Goal: Task Accomplishment & Management: Use online tool/utility

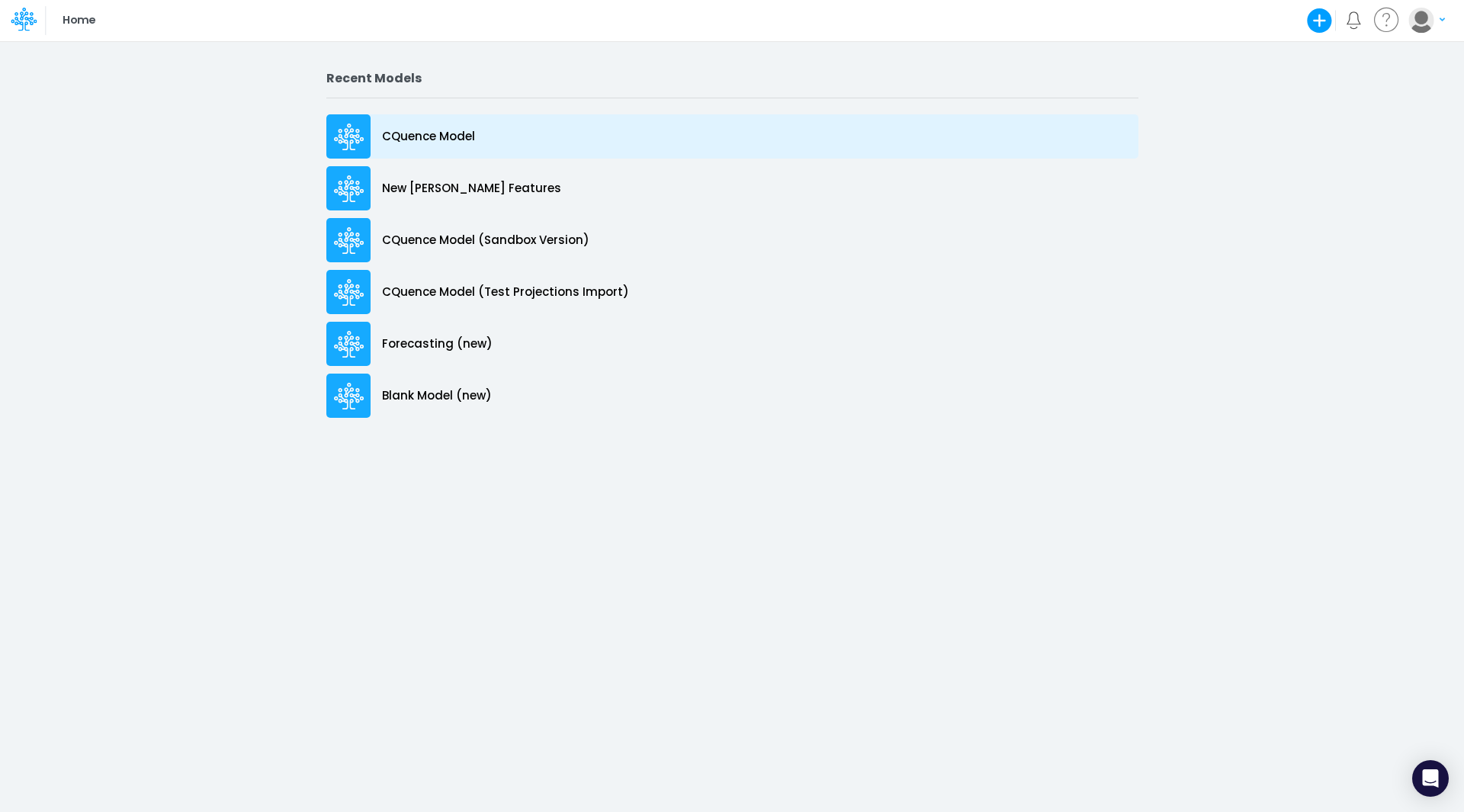
click at [405, 135] on p "CQuence Model" at bounding box center [428, 136] width 93 height 17
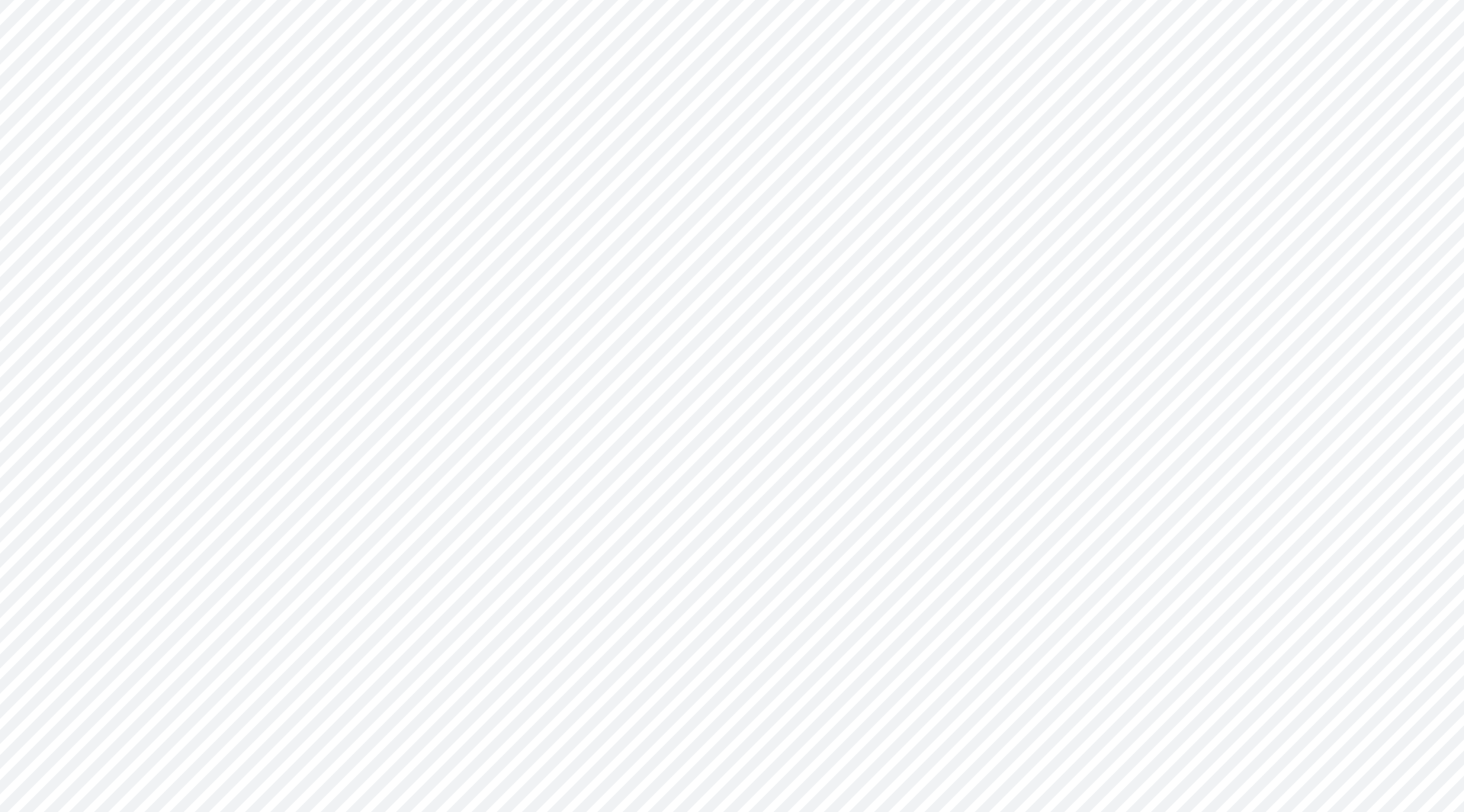
type input "Consolidated All by Month"
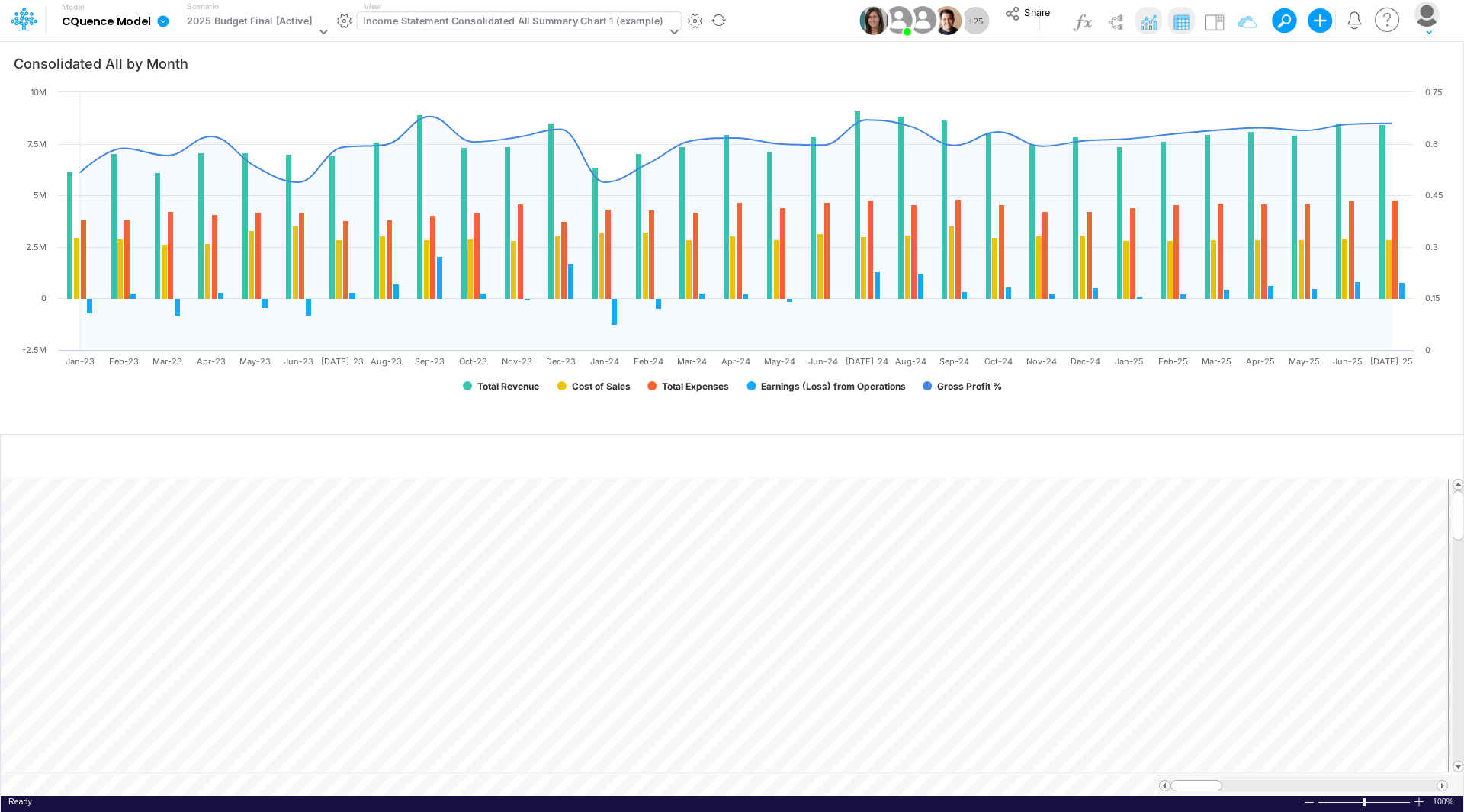
click at [516, 20] on div "Income Statement Consolidated All Summary Chart 1 (example)" at bounding box center [513, 22] width 300 height 17
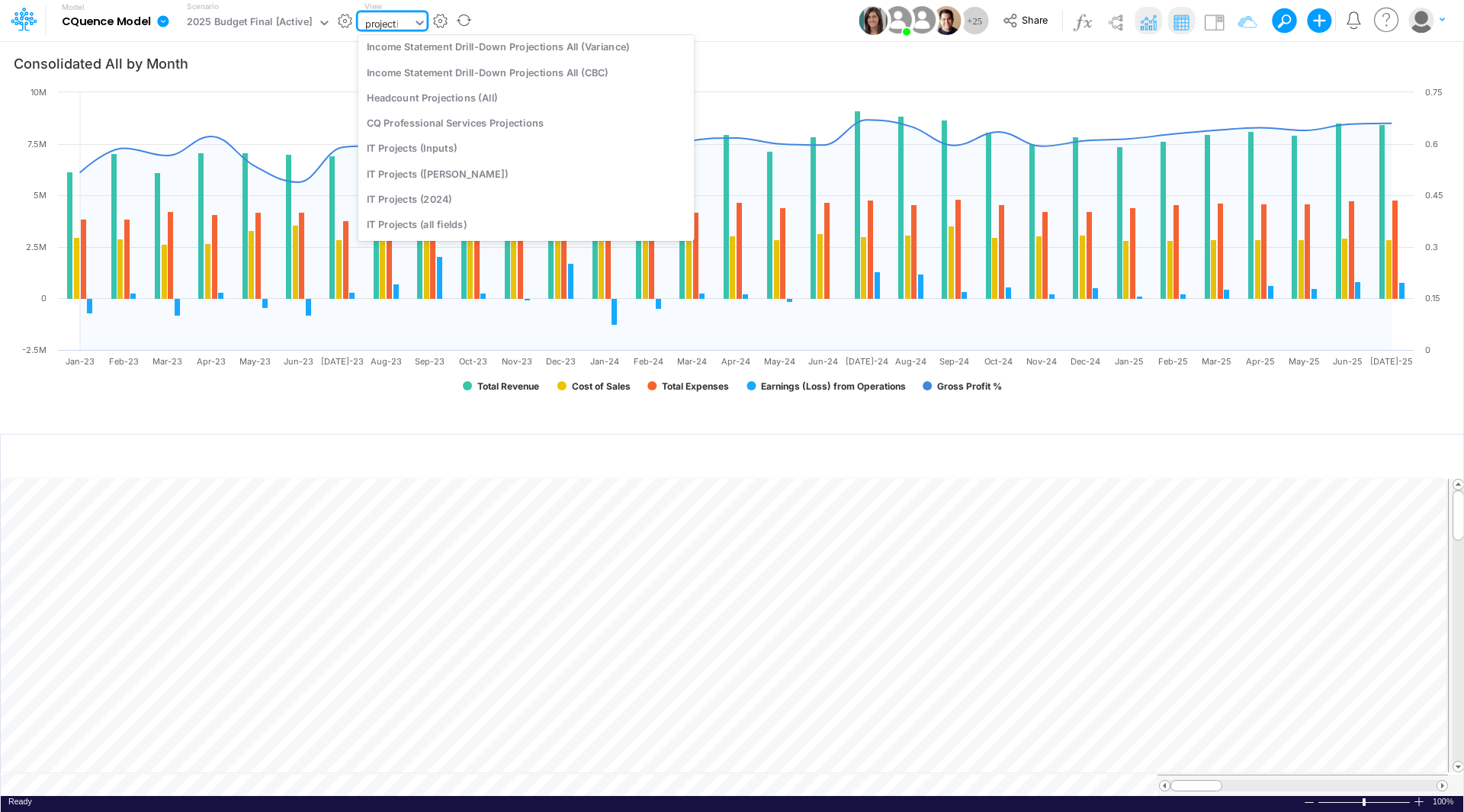
scroll to position [88, 0]
type input "projection"
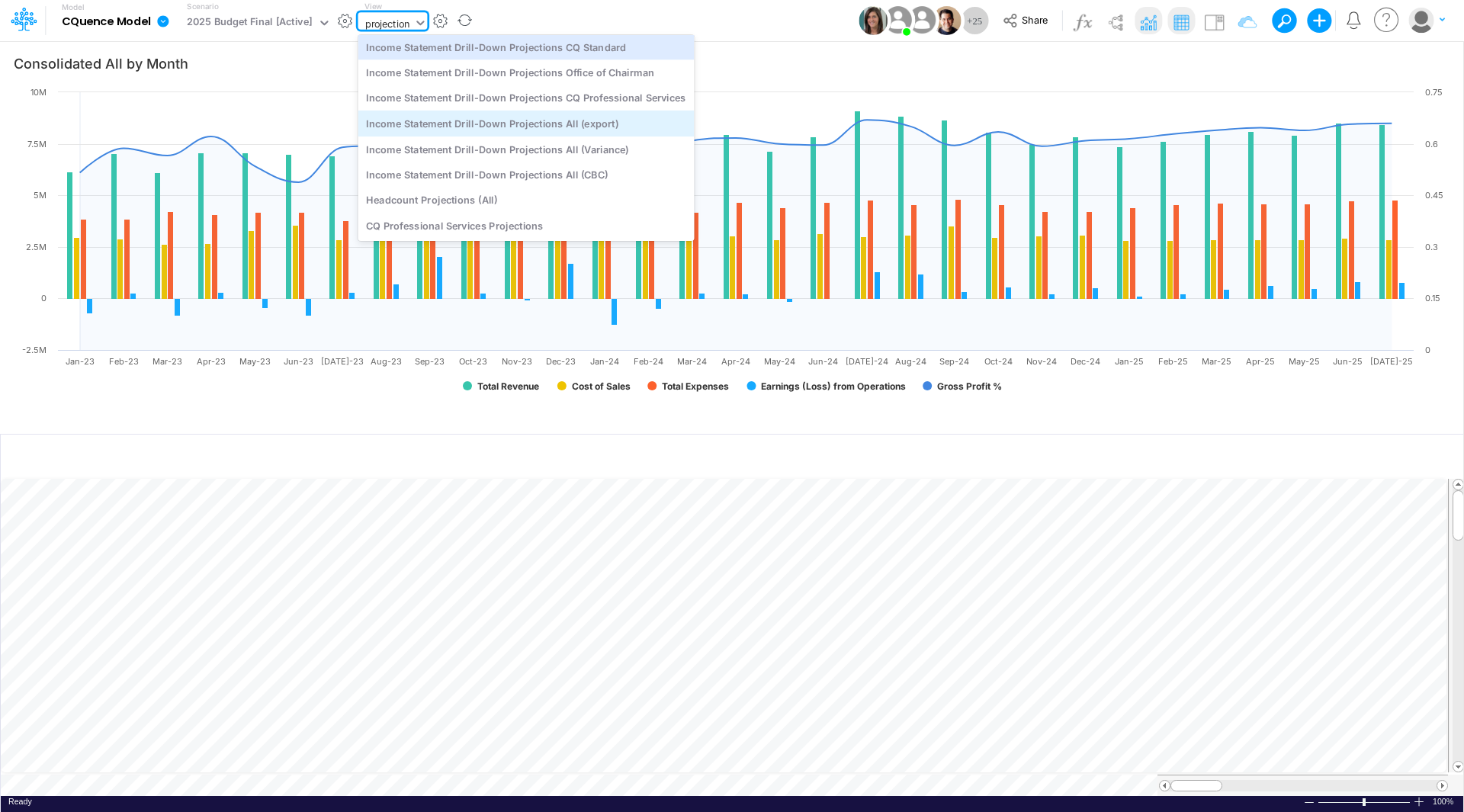
scroll to position [0, 0]
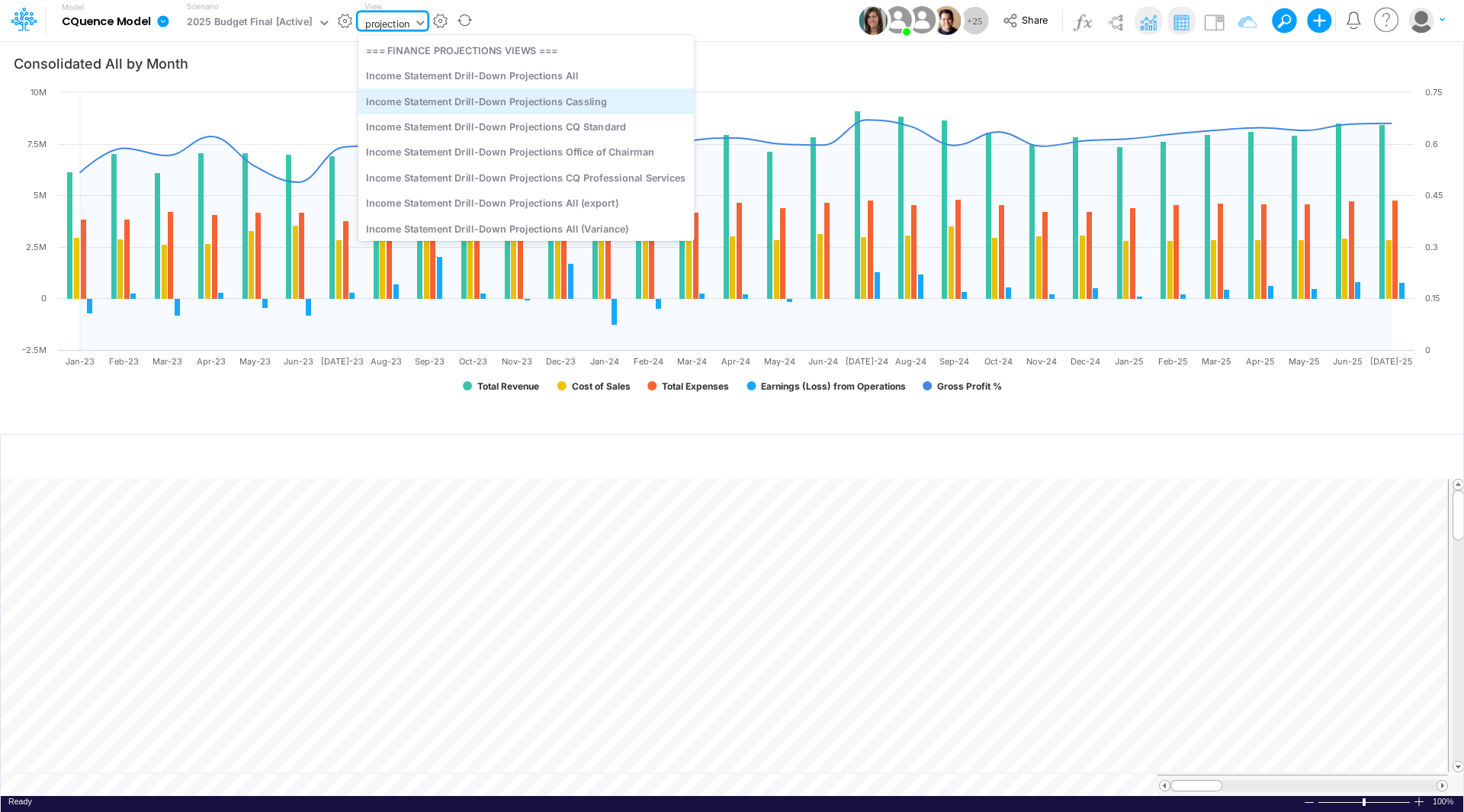
click at [509, 98] on div "Income Statement Drill-Down Projections Cassling" at bounding box center [527, 100] width 336 height 25
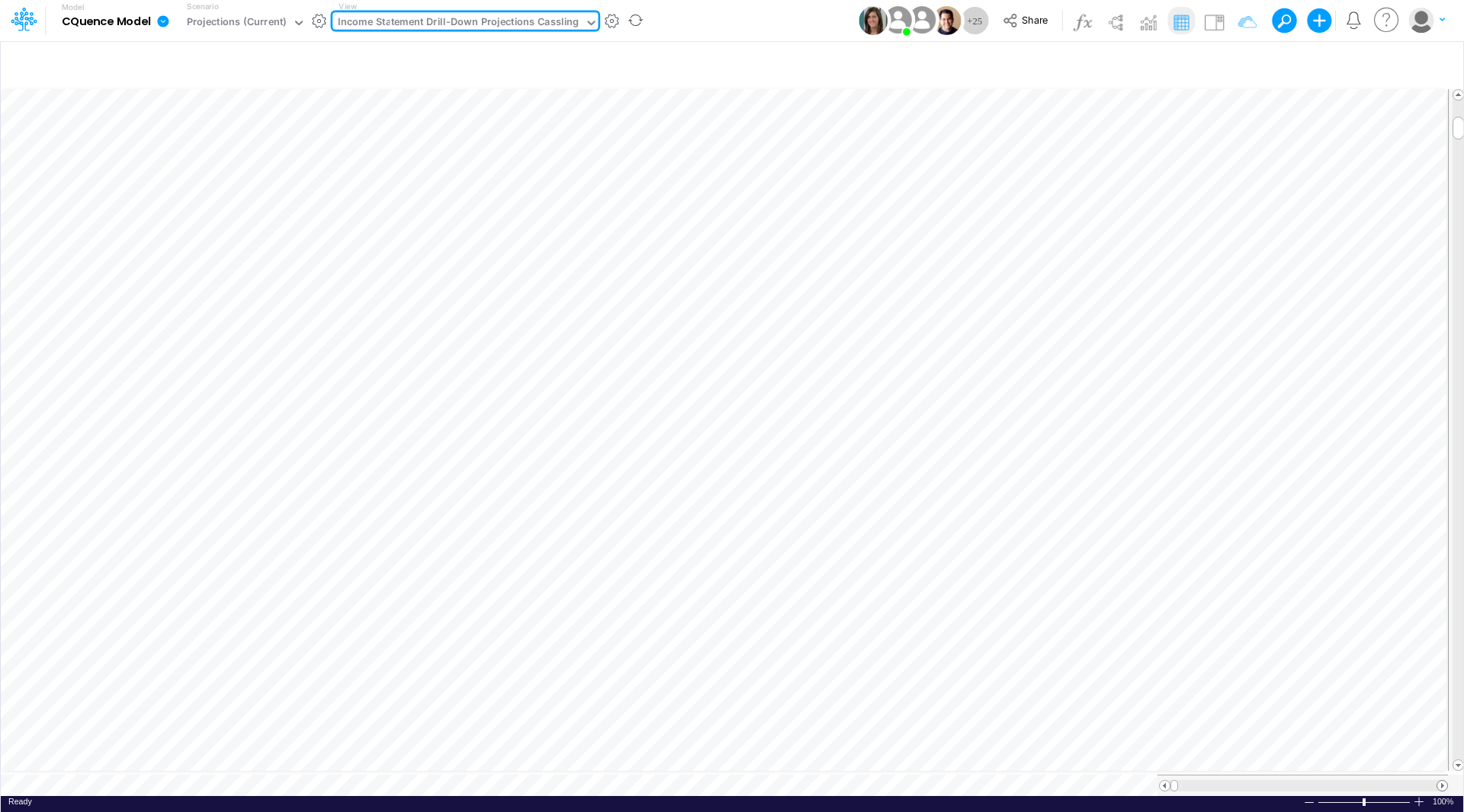
click at [1439, 781] on span at bounding box center [1442, 785] width 10 height 10
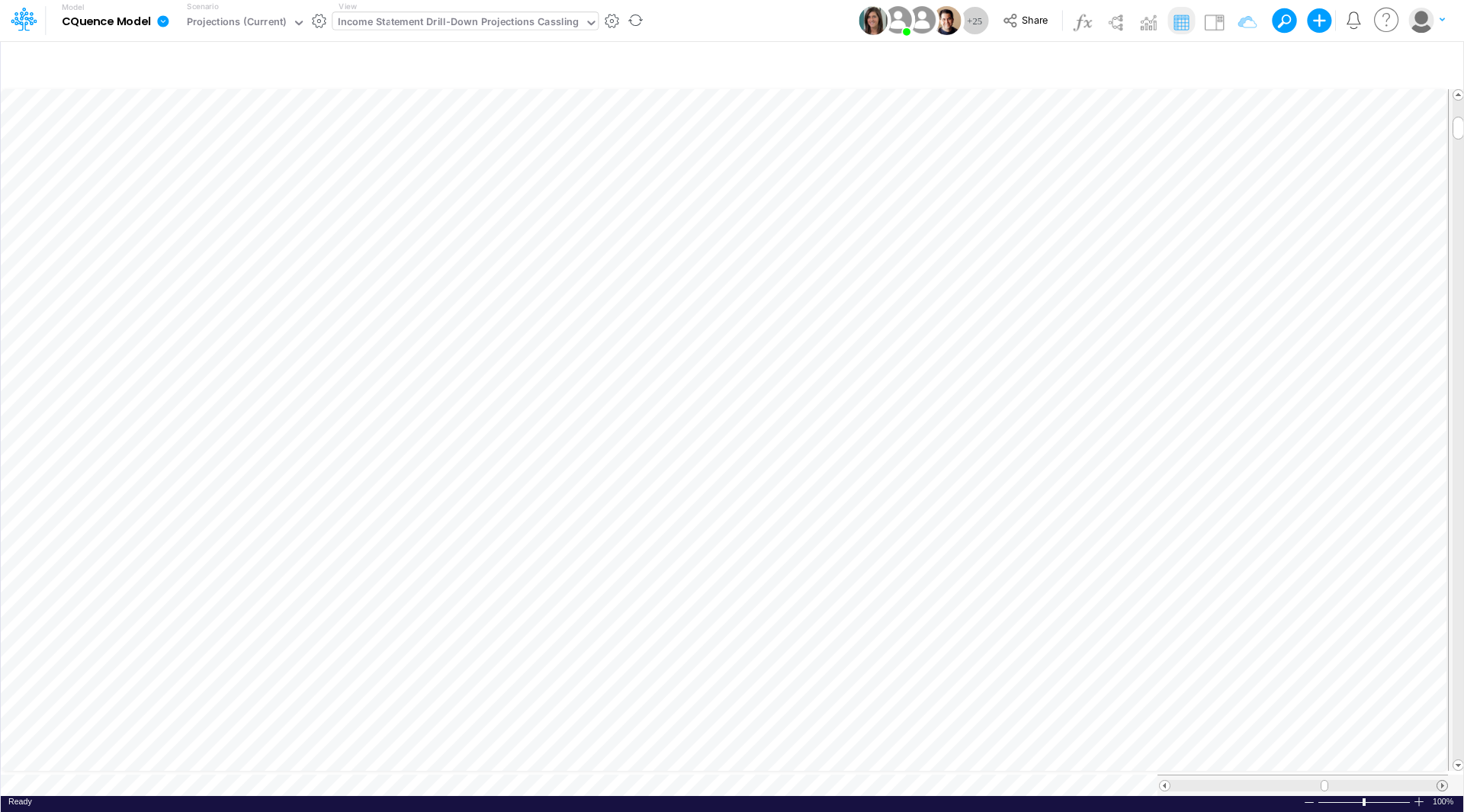
click at [1439, 781] on span at bounding box center [1442, 785] width 10 height 10
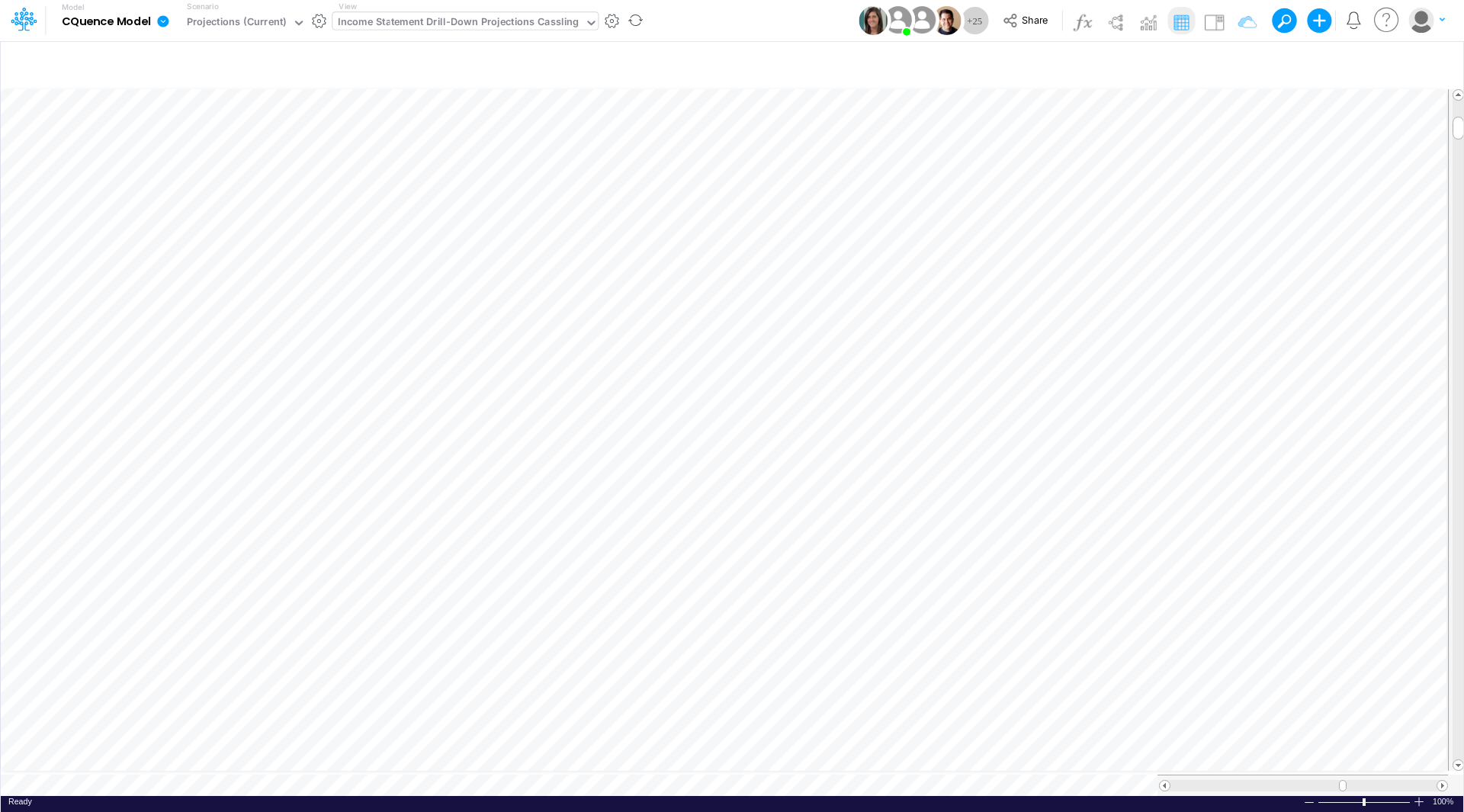
scroll to position [7, 1]
click at [934, 186] on div "2200000" at bounding box center [980, 193] width 123 height 15
click at [931, 192] on div "2200000" at bounding box center [980, 193] width 123 height 15
click at [1163, 781] on span at bounding box center [1164, 785] width 10 height 10
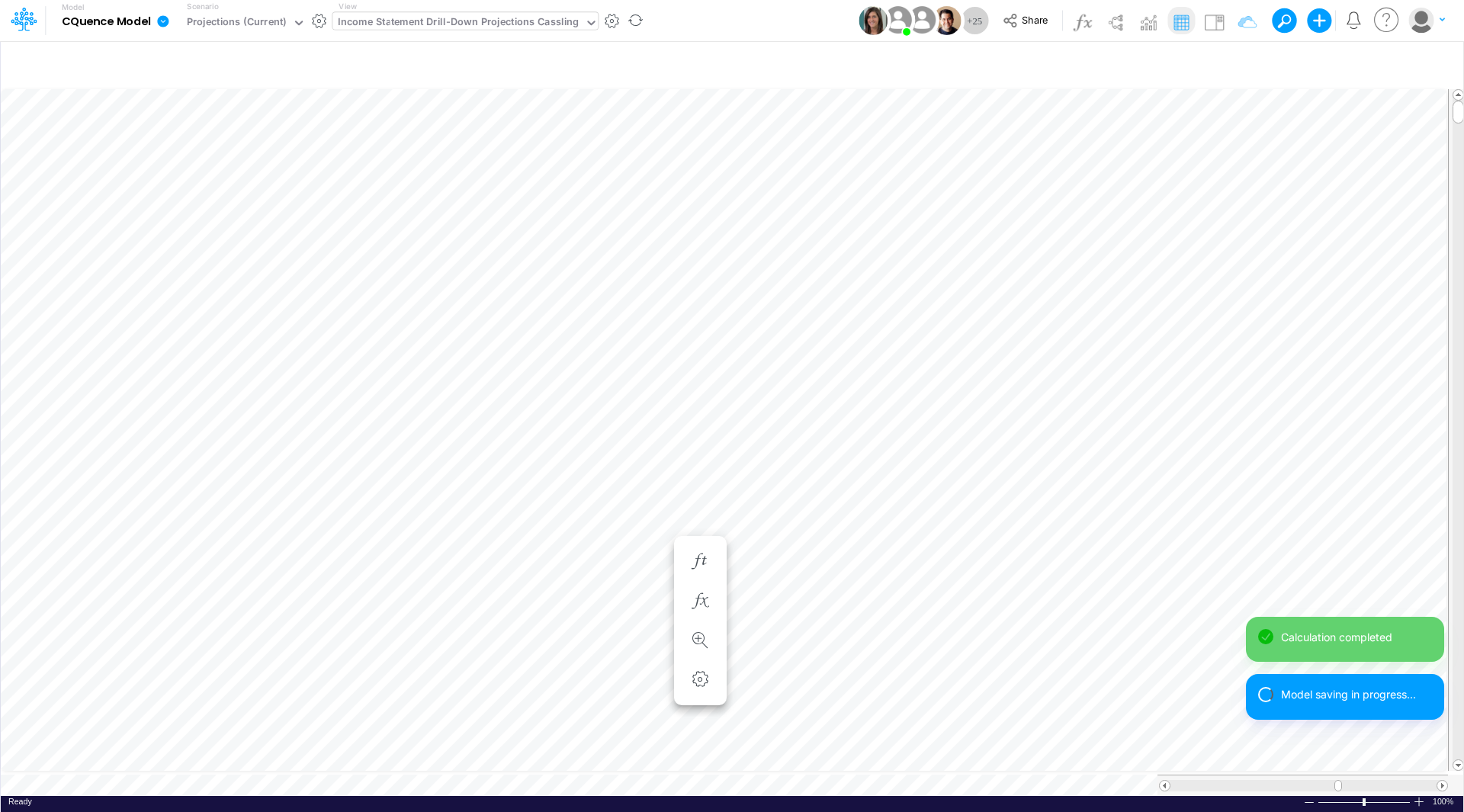
scroll to position [7, 1]
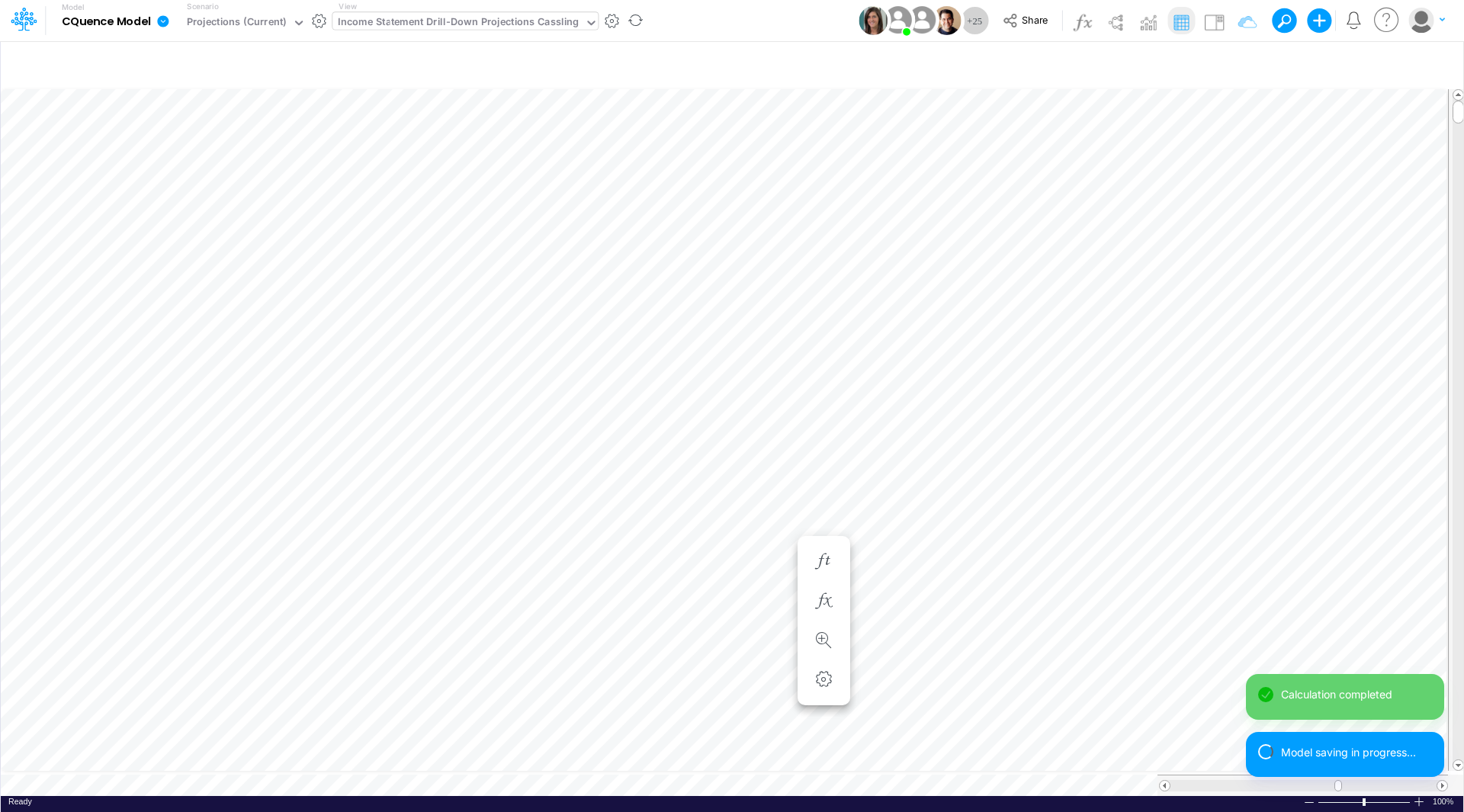
scroll to position [7, 1]
click at [42, 6] on div "482419.4" at bounding box center [20, 0] width 43 height 15
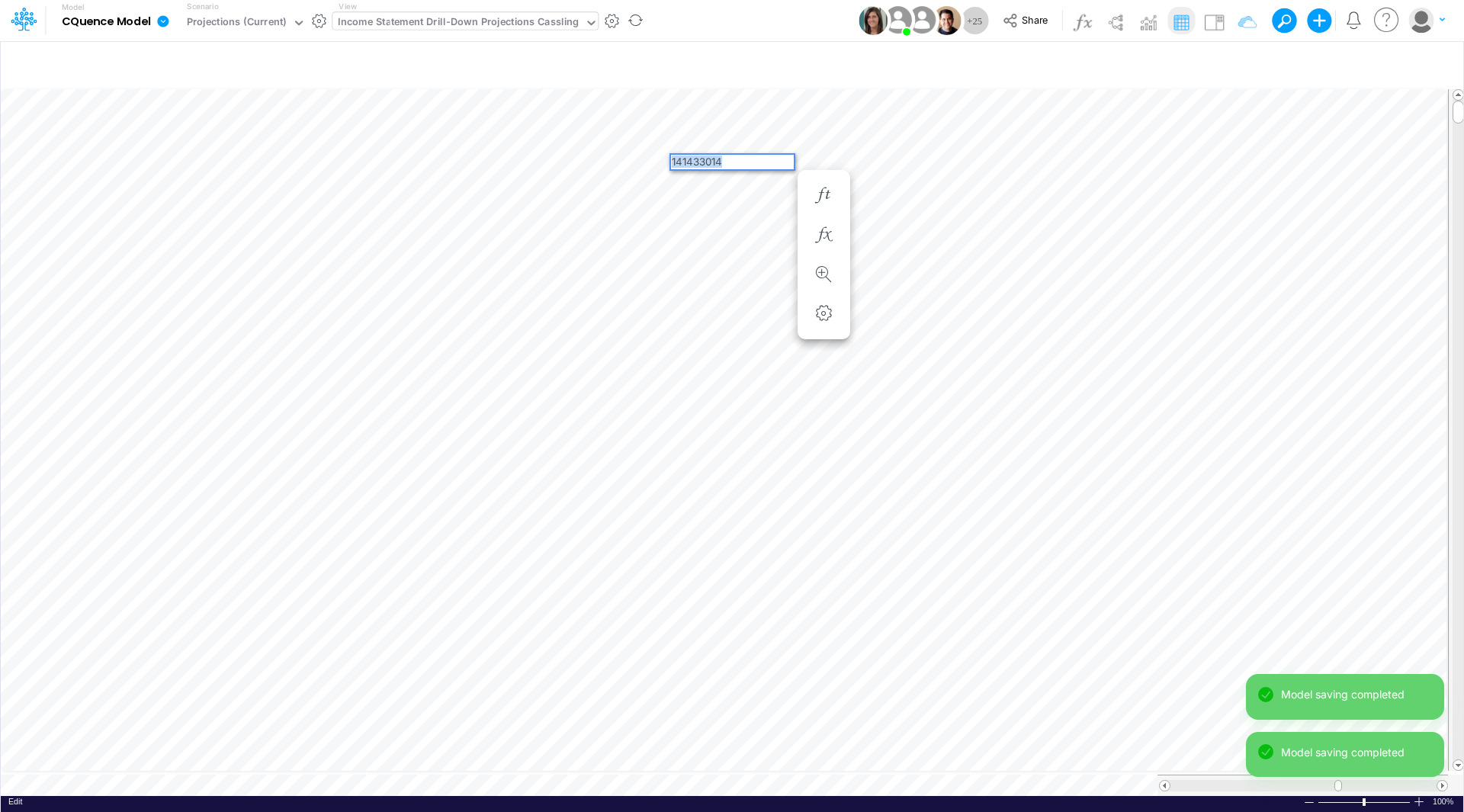
click at [667, 158] on div "Paste Cut Copy AutoFill 141433014" at bounding box center [732, 440] width 1462 height 710
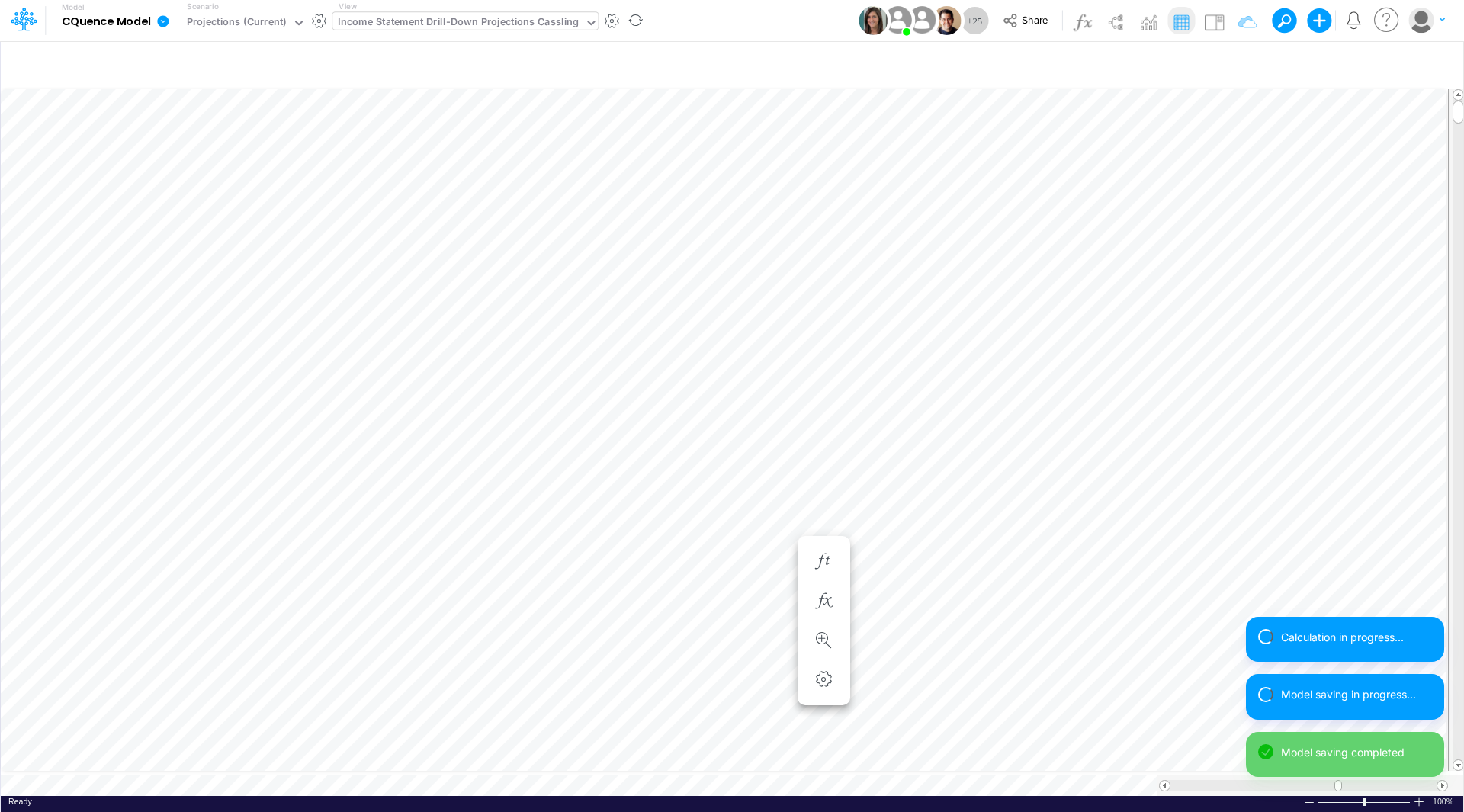
scroll to position [7, 1]
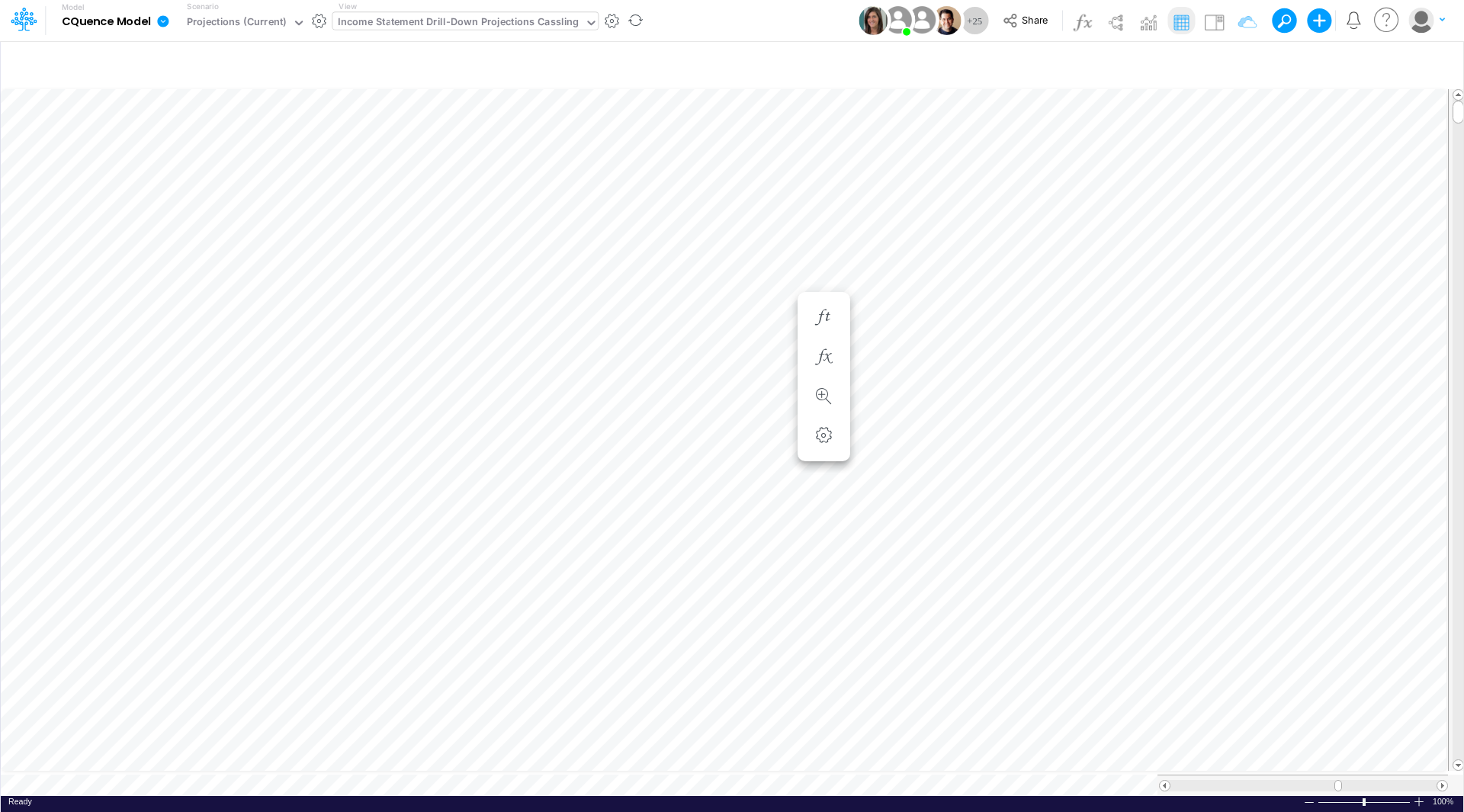
scroll to position [7, 1]
drag, startPoint x: 1458, startPoint y: 128, endPoint x: 1458, endPoint y: 675, distance: 547.0
click at [1458, 675] on span at bounding box center [1458, 675] width 10 height 10
click at [1442, 781] on span at bounding box center [1442, 785] width 10 height 10
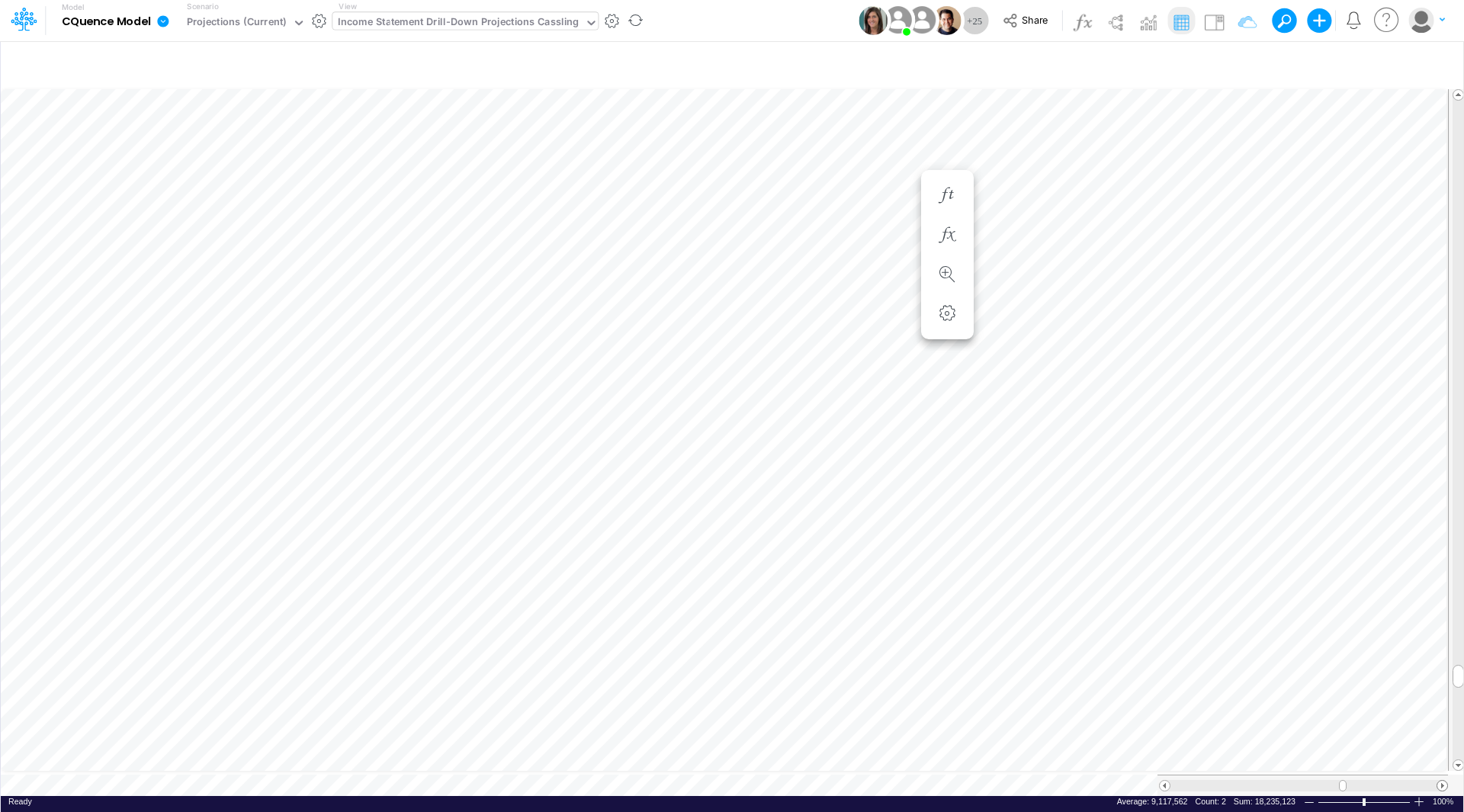
click at [1442, 781] on span at bounding box center [1442, 785] width 10 height 10
drag, startPoint x: 1458, startPoint y: 674, endPoint x: 1464, endPoint y: 97, distance: 577.0
click at [1463, 97] on html "Model CQuence Model Edit model settings Duplicate Import QuickBooks QuickBooks …" at bounding box center [732, 406] width 1464 height 812
click at [1164, 781] on span at bounding box center [1164, 785] width 10 height 10
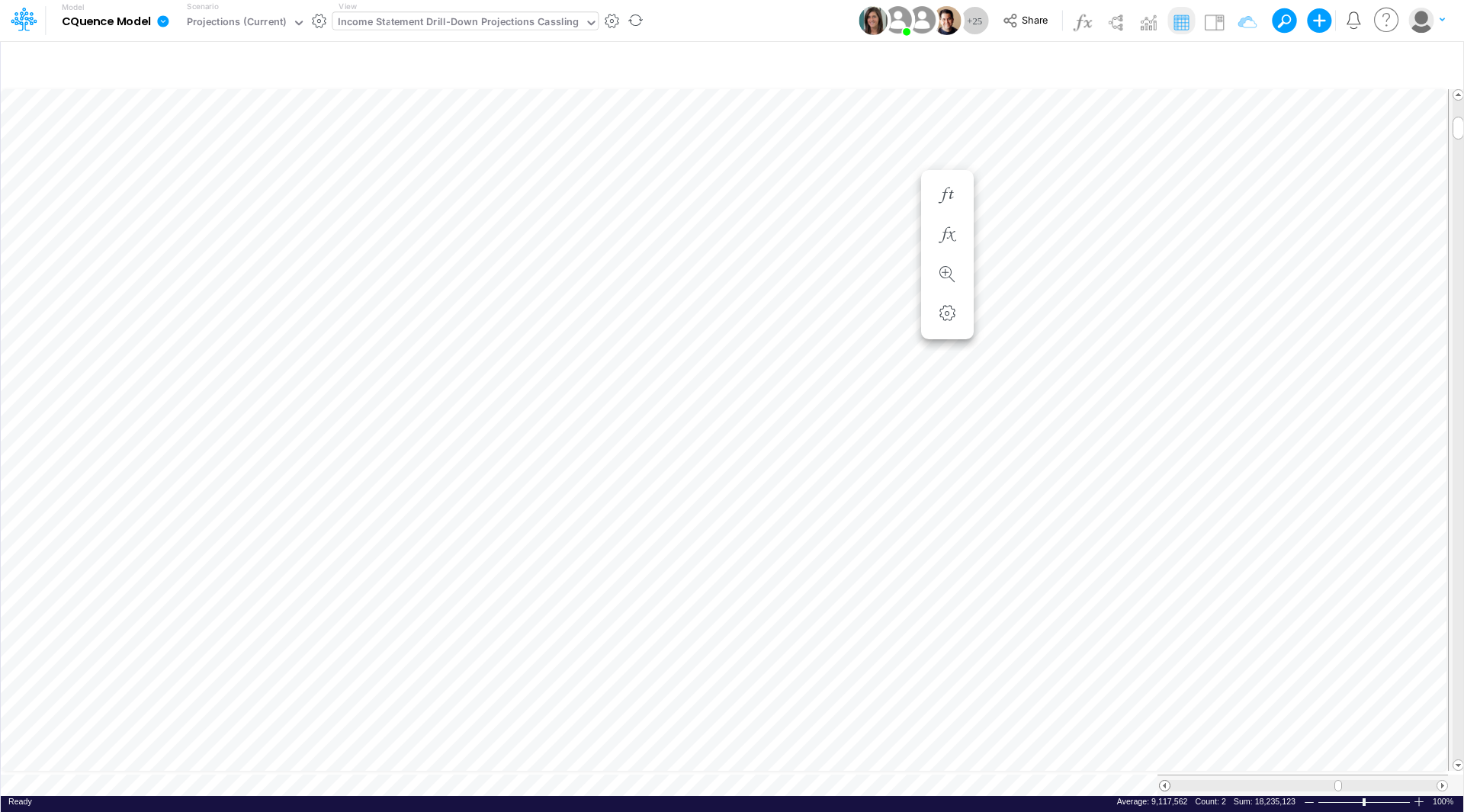
click at [1164, 781] on span at bounding box center [1164, 785] width 10 height 10
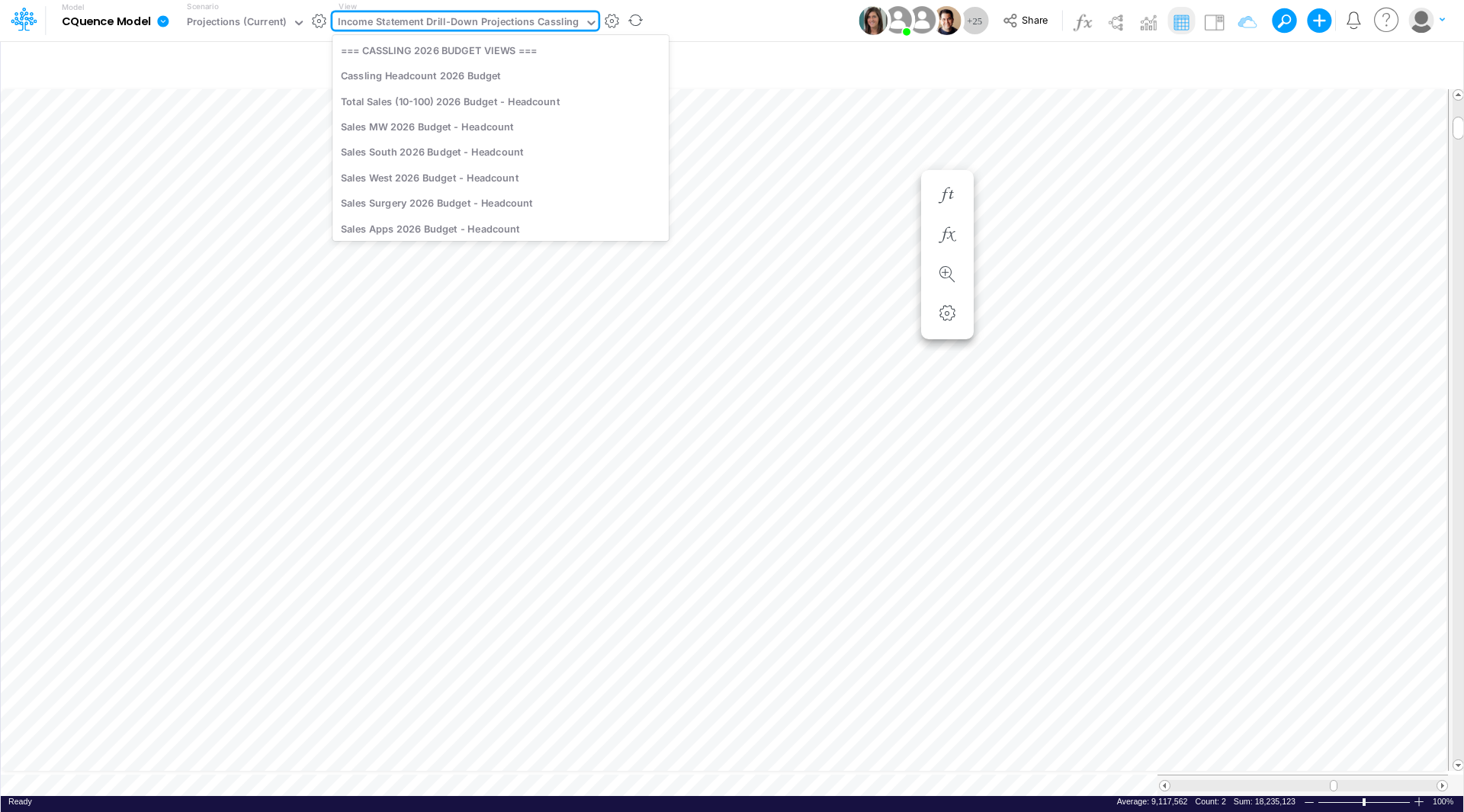
click at [418, 21] on div "Income Statement Drill-Down Projections Cassling" at bounding box center [459, 23] width 241 height 17
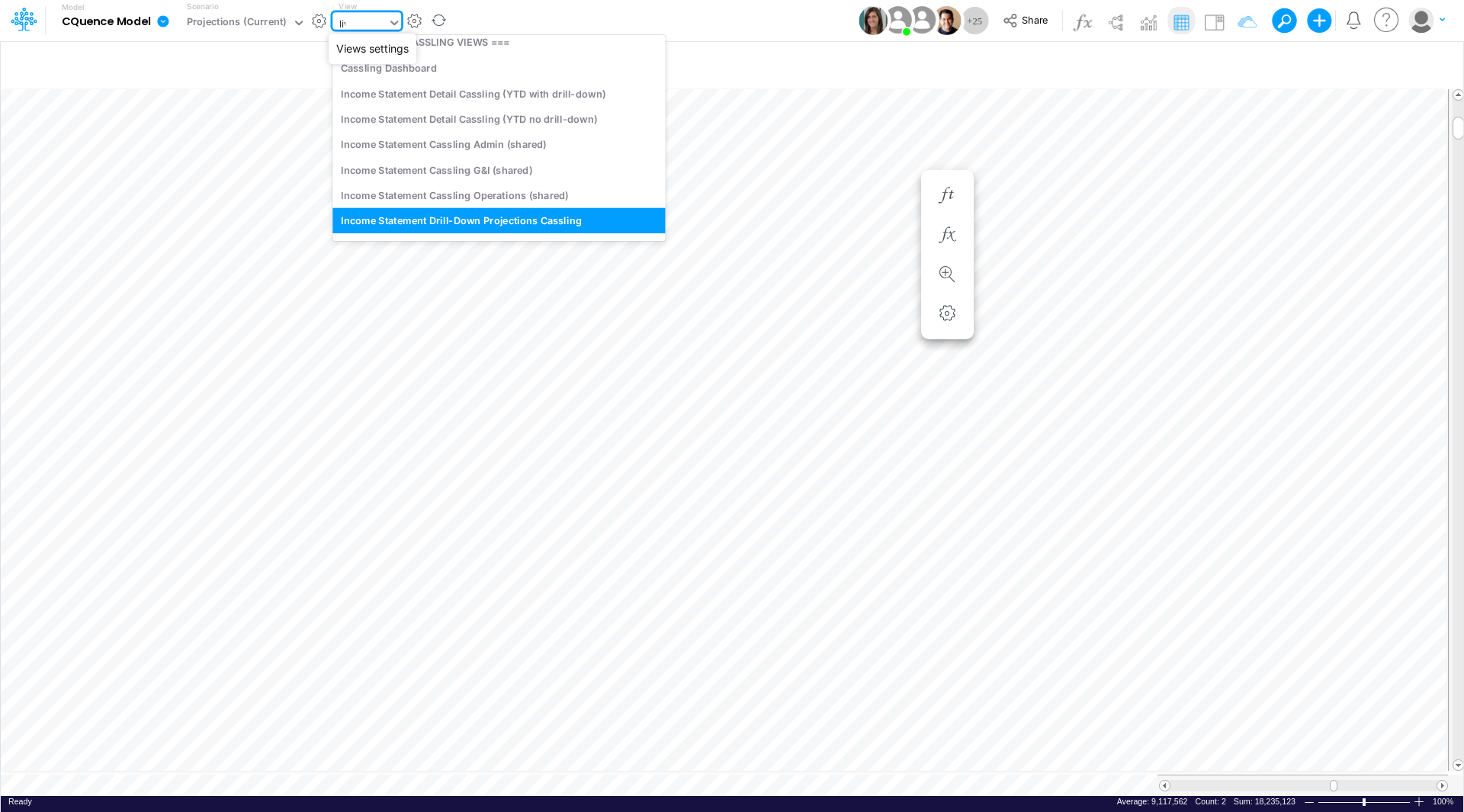
scroll to position [0, 0]
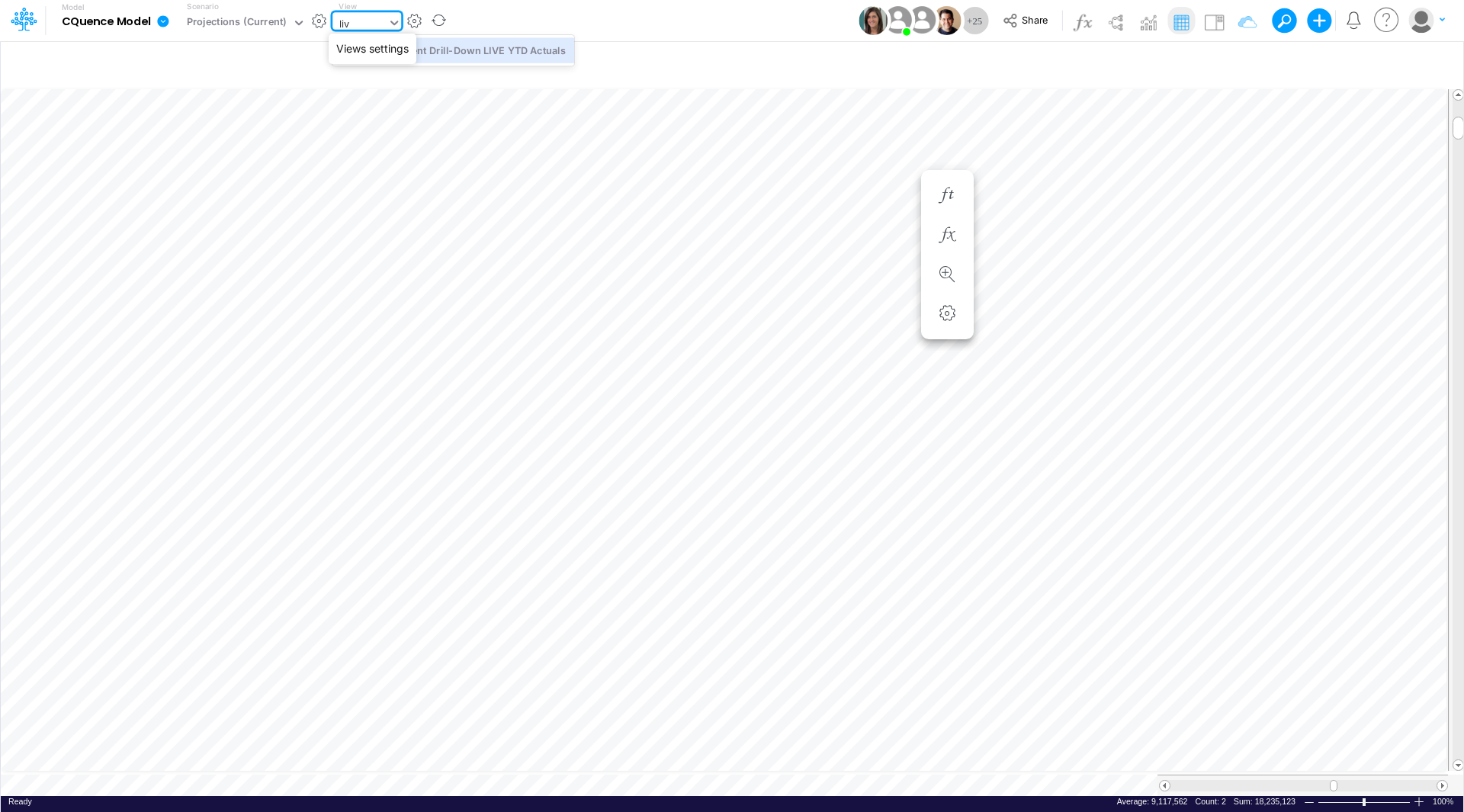
type input "live"
click at [464, 54] on div "Income Statement Drill-Down LIVE YTD Actuals" at bounding box center [453, 50] width 242 height 25
click at [1439, 781] on span at bounding box center [1442, 785] width 10 height 10
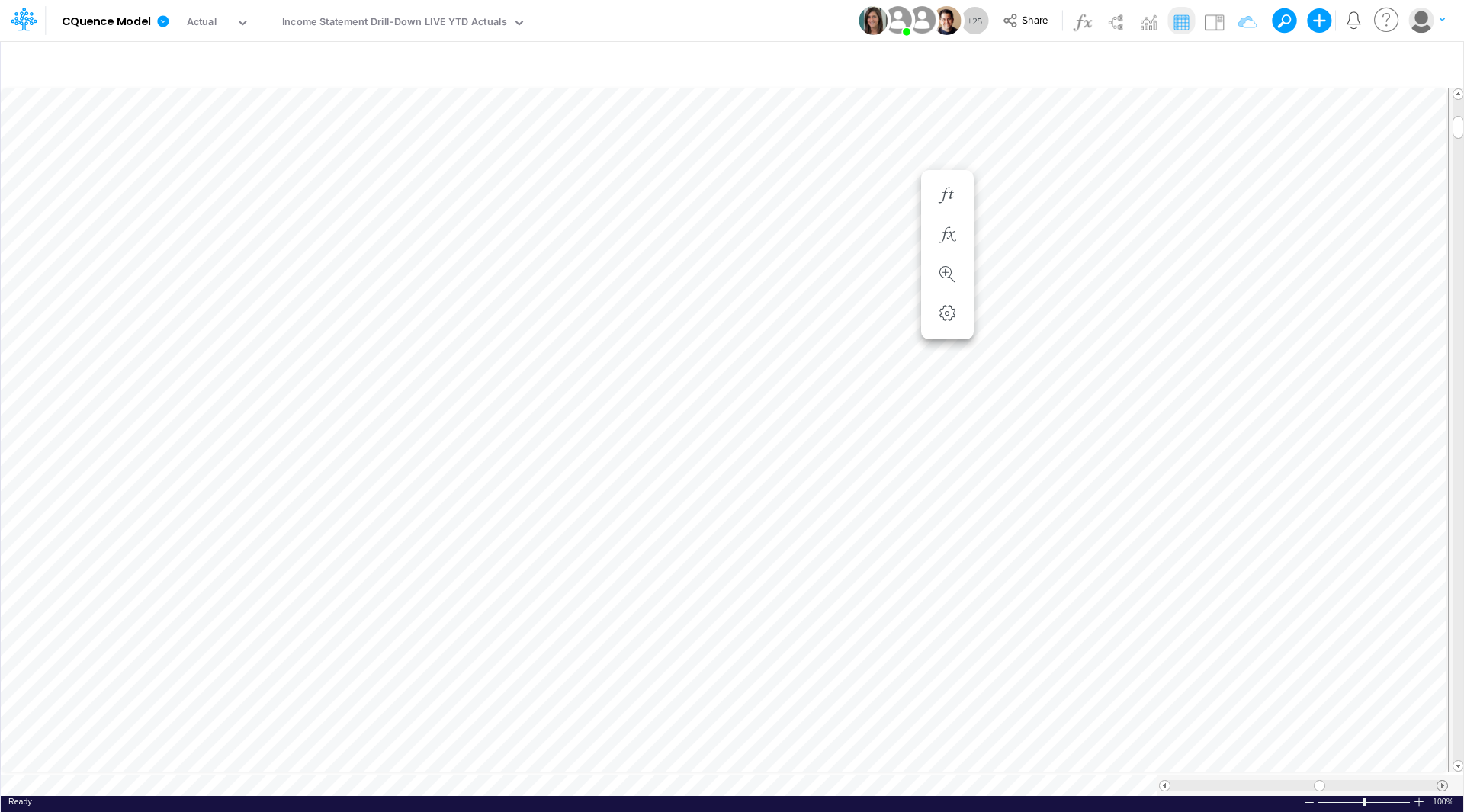
click at [1439, 781] on span at bounding box center [1442, 785] width 10 height 10
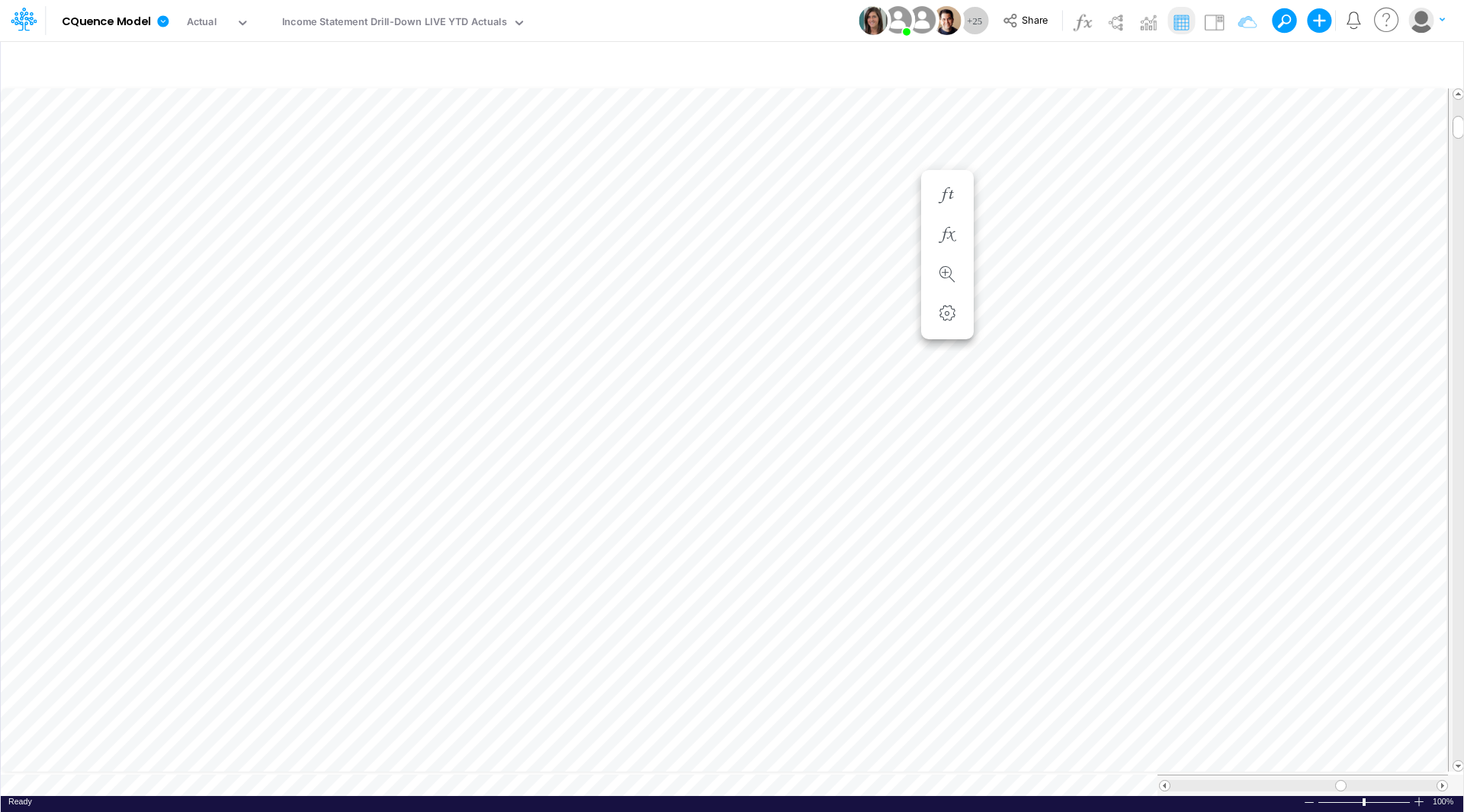
scroll to position [7, 1]
